Goal: Information Seeking & Learning: Learn about a topic

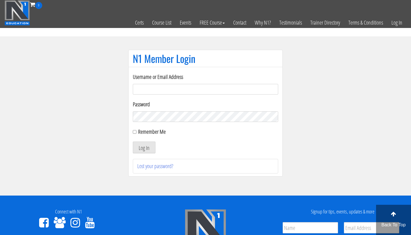
type input "vasanthramana@gmail.com"
click at [144, 147] on button "Log In" at bounding box center [144, 147] width 23 height 12
click at [137, 151] on button "Log In" at bounding box center [144, 147] width 23 height 12
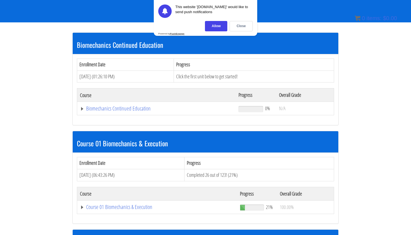
scroll to position [85, 0]
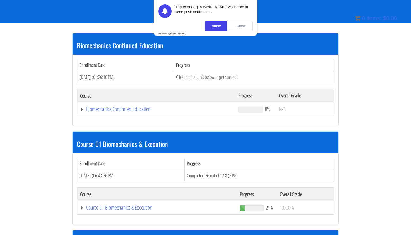
click at [244, 24] on div "Close" at bounding box center [240, 26] width 23 height 10
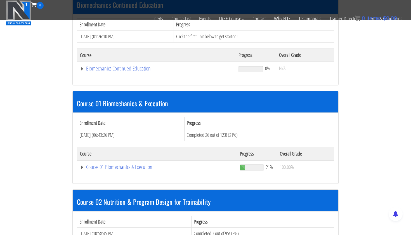
scroll to position [32, 0]
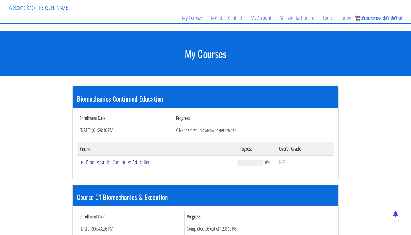
click at [113, 162] on link "Biomechanics Continued Education" at bounding box center [156, 162] width 153 height 6
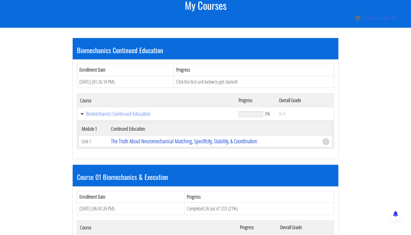
scroll to position [80, 0]
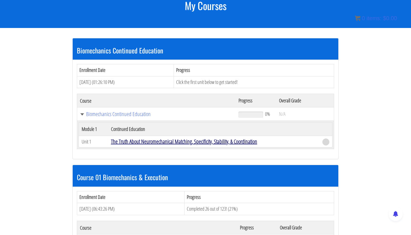
click at [197, 142] on link "The Truth About Neuromechanical Matching, Specificity, Stability, & Coordination" at bounding box center [184, 141] width 146 height 8
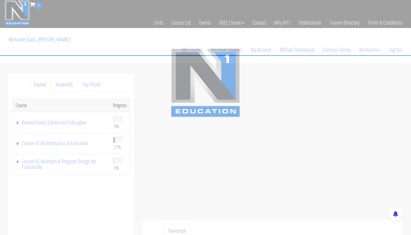
scroll to position [1, 0]
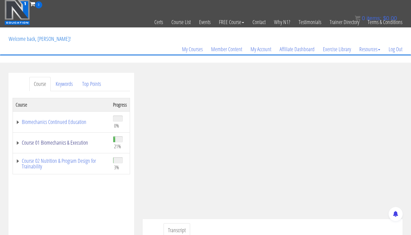
click at [51, 143] on link "Course 01 Biomechanics & Execution" at bounding box center [62, 143] width 92 height 6
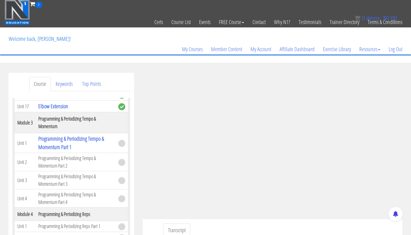
scroll to position [368, 0]
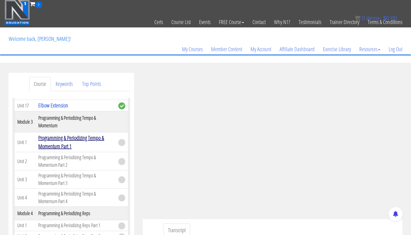
click at [57, 150] on link "Programming & Periodizing Tempo & Momentum Part 1" at bounding box center [71, 142] width 66 height 16
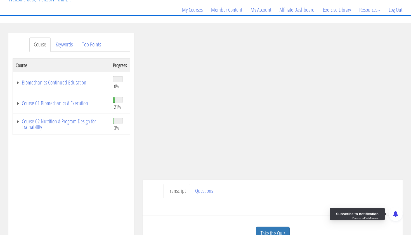
scroll to position [46, 0]
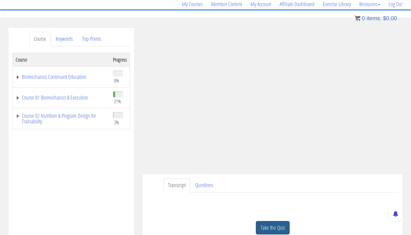
click at [284, 228] on link "Take the Quiz" at bounding box center [273, 228] width 34 height 14
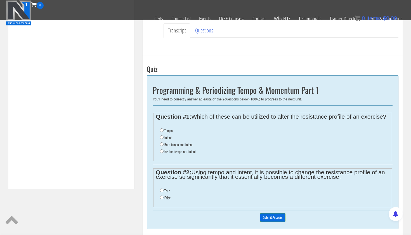
scroll to position [165, 0]
click at [163, 127] on li "Tempo" at bounding box center [274, 130] width 229 height 7
click at [162, 128] on input "Tempo" at bounding box center [162, 130] width 4 height 4
radio input "true"
click at [186, 142] on label "Both tempo and intent" at bounding box center [178, 144] width 28 height 4
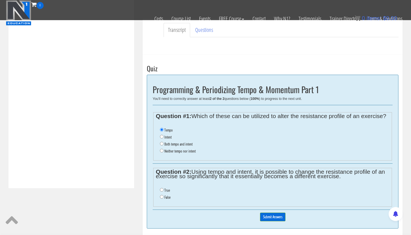
click at [163, 142] on input "Both tempo and intent" at bounding box center [162, 144] width 4 height 4
radio input "true"
click at [163, 188] on input "True" at bounding box center [162, 190] width 4 height 4
radio input "true"
click at [280, 213] on input "Submit Answers" at bounding box center [272, 216] width 25 height 9
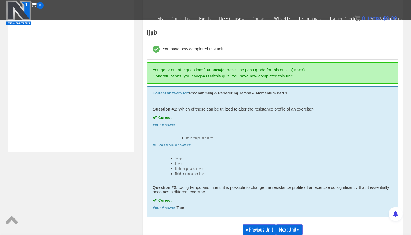
scroll to position [212, 0]
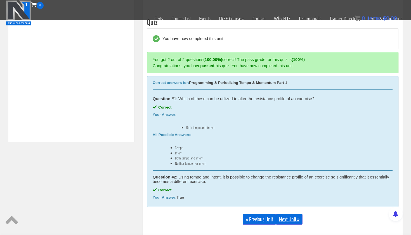
click at [285, 219] on link "Next Unit »" at bounding box center [289, 219] width 27 height 11
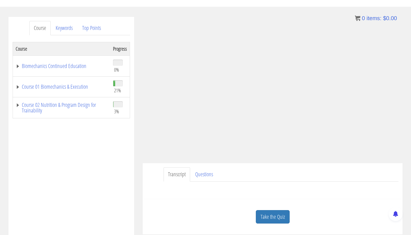
scroll to position [35, 0]
